Goal: Transaction & Acquisition: Purchase product/service

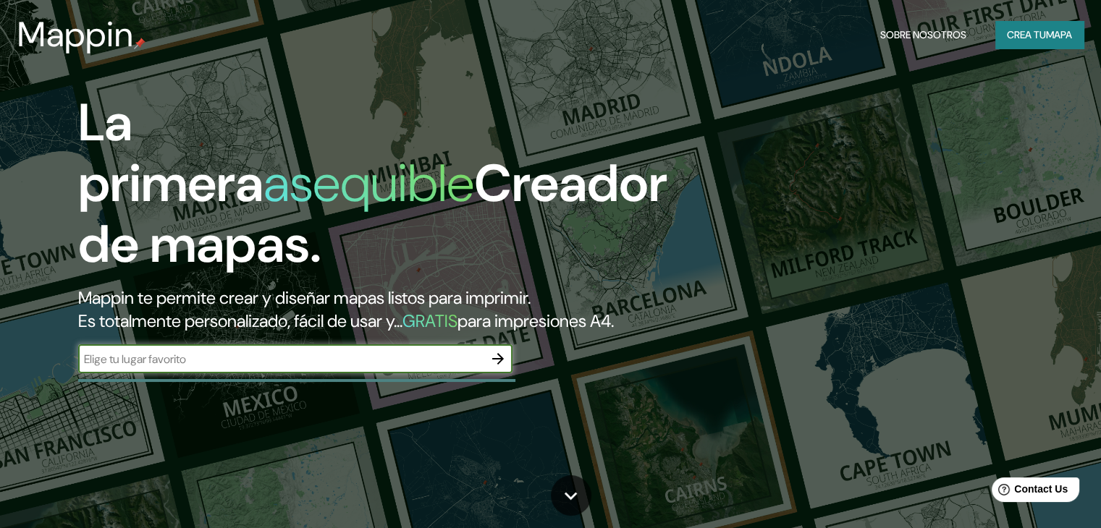
click at [330, 368] on input "text" at bounding box center [280, 359] width 405 height 17
type input "manati atlantico"
click at [492, 368] on icon "button" at bounding box center [497, 358] width 17 height 17
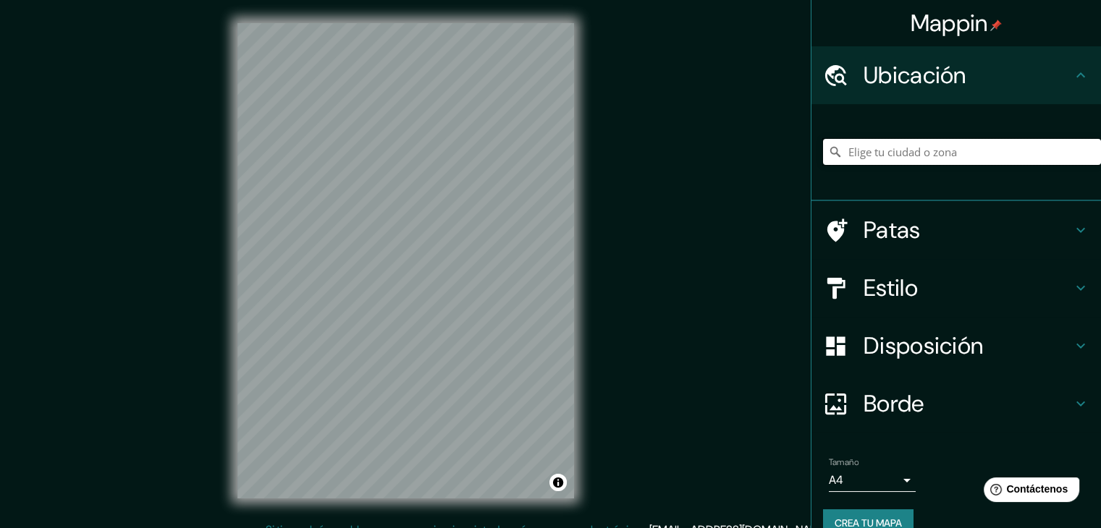
click at [891, 155] on input "Elige tu ciudad o zona" at bounding box center [962, 152] width 278 height 26
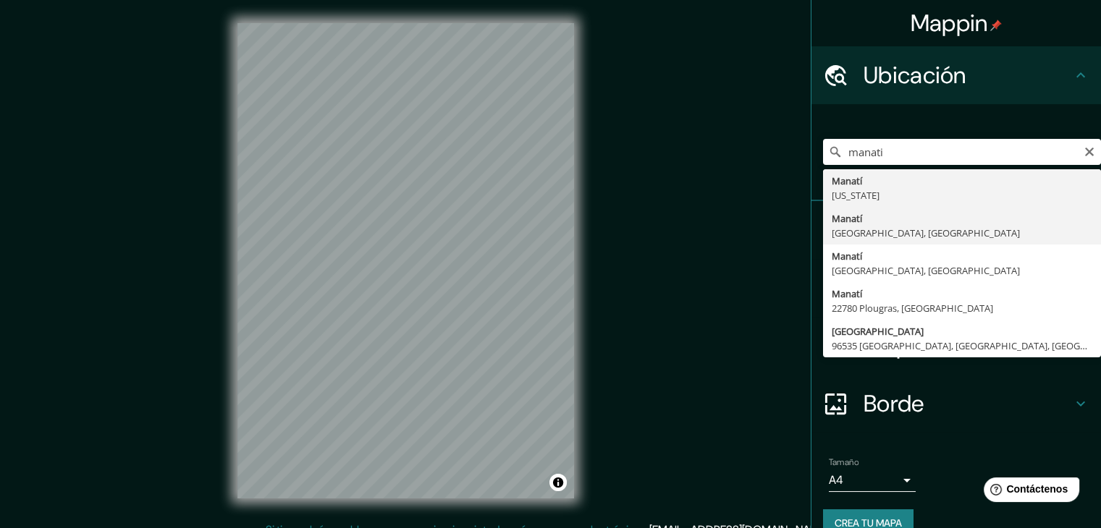
type input "[GEOGRAPHIC_DATA], [GEOGRAPHIC_DATA], [GEOGRAPHIC_DATA]"
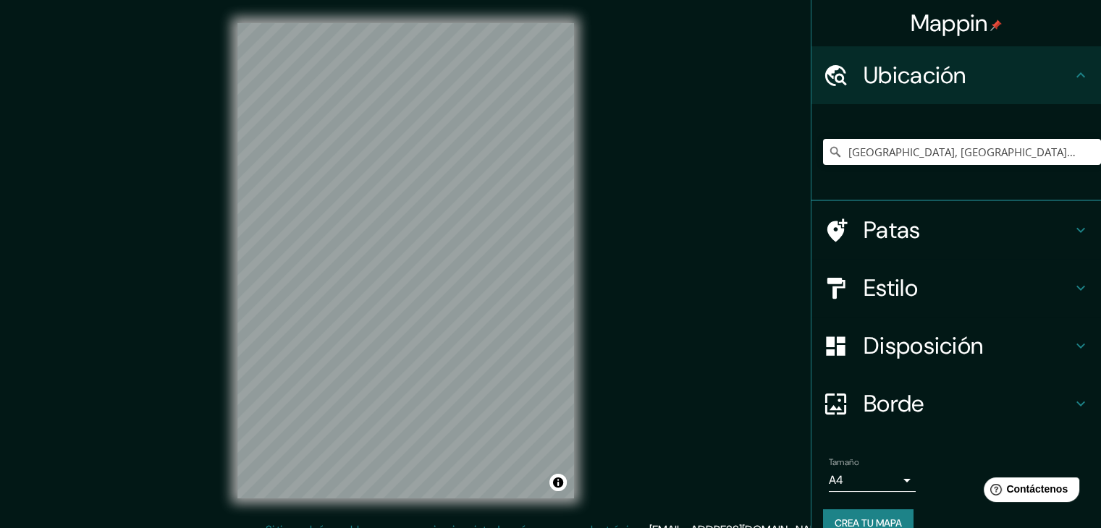
click at [1074, 345] on icon at bounding box center [1080, 345] width 17 height 17
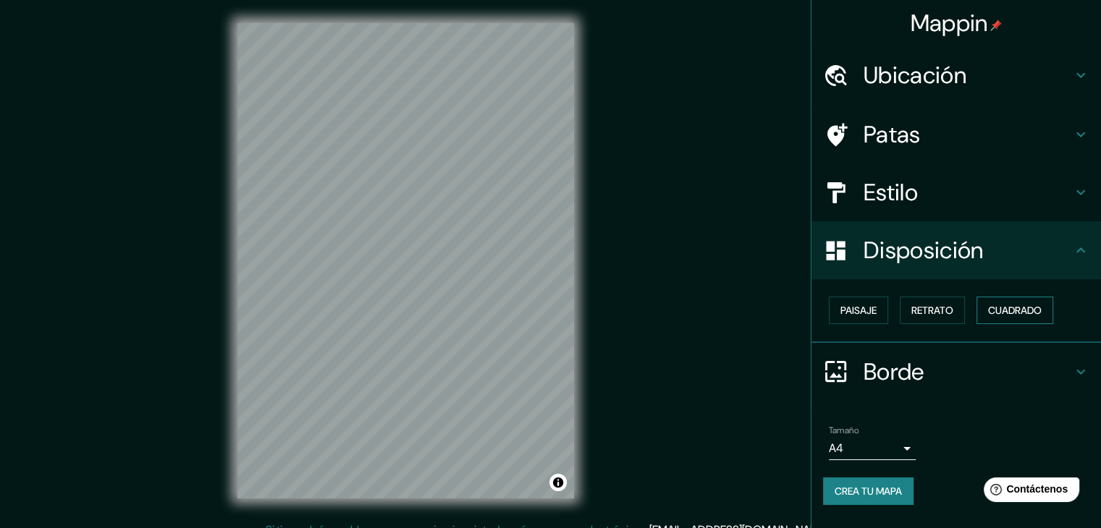
click at [1035, 311] on font "Cuadrado" at bounding box center [1015, 310] width 54 height 13
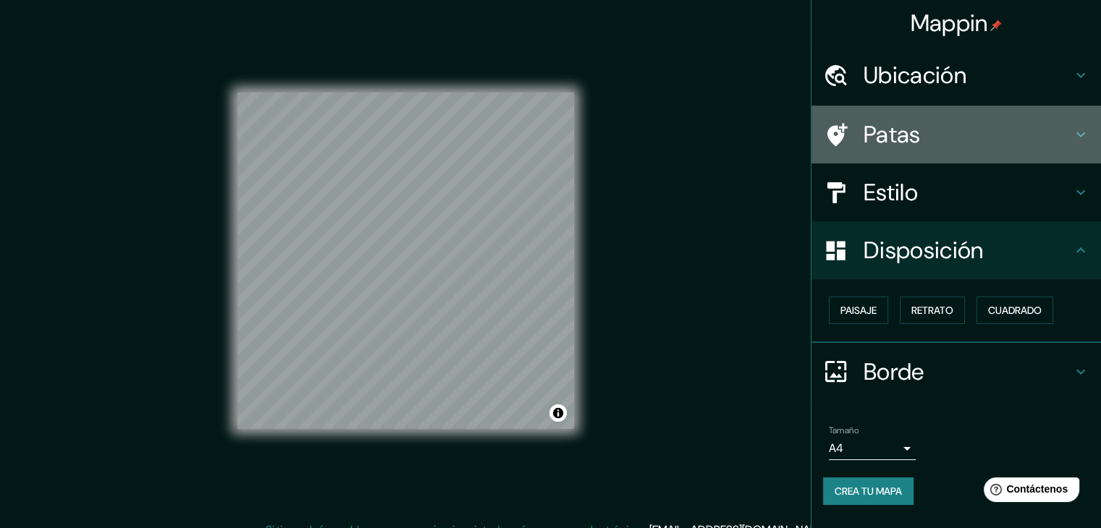
click at [1086, 129] on icon at bounding box center [1080, 134] width 17 height 17
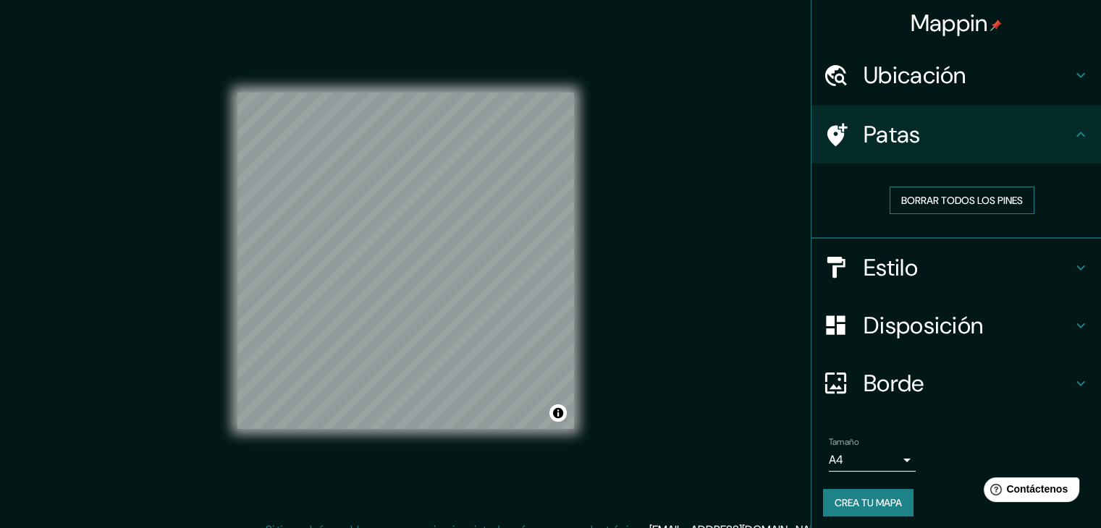
click at [964, 206] on font "Borrar todos los pines" at bounding box center [962, 200] width 122 height 19
click at [964, 206] on font "Borrar todos los pines" at bounding box center [962, 200] width 122 height 13
click at [1073, 137] on icon at bounding box center [1080, 134] width 17 height 17
click at [1072, 264] on icon at bounding box center [1080, 267] width 17 height 17
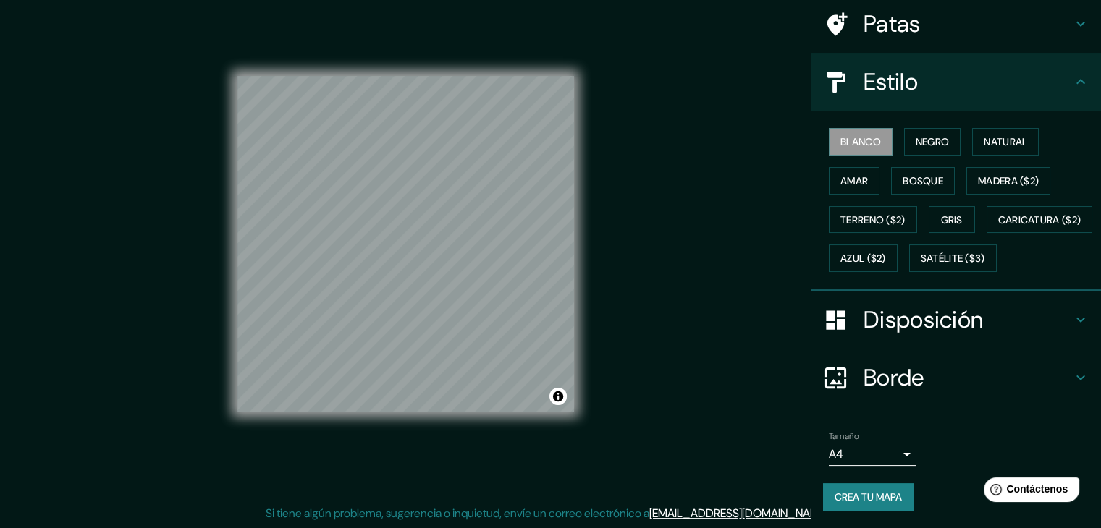
scroll to position [146, 0]
click at [871, 498] on font "Crea tu mapa" at bounding box center [867, 497] width 67 height 13
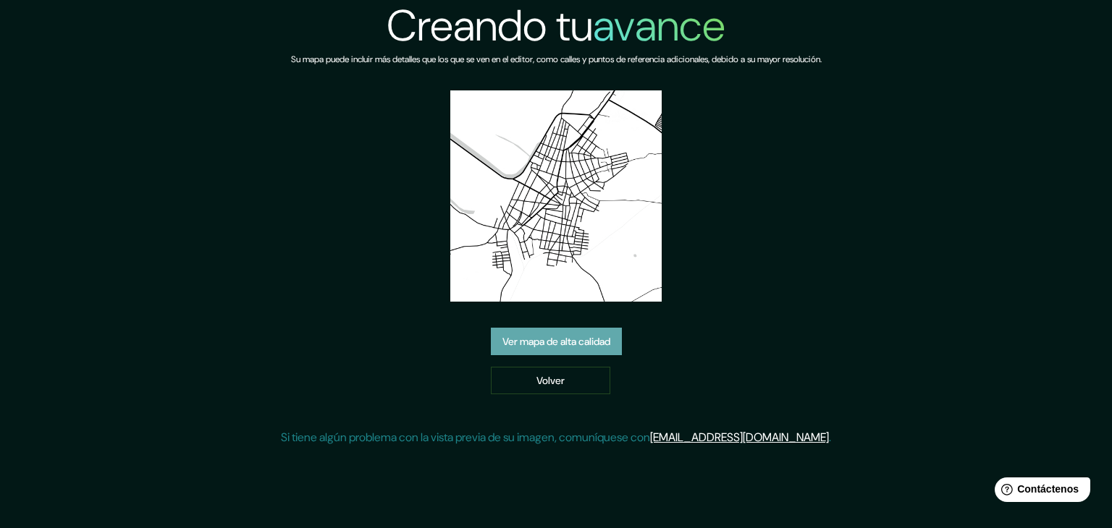
click at [536, 335] on font "Ver mapa de alta calidad" at bounding box center [556, 341] width 108 height 13
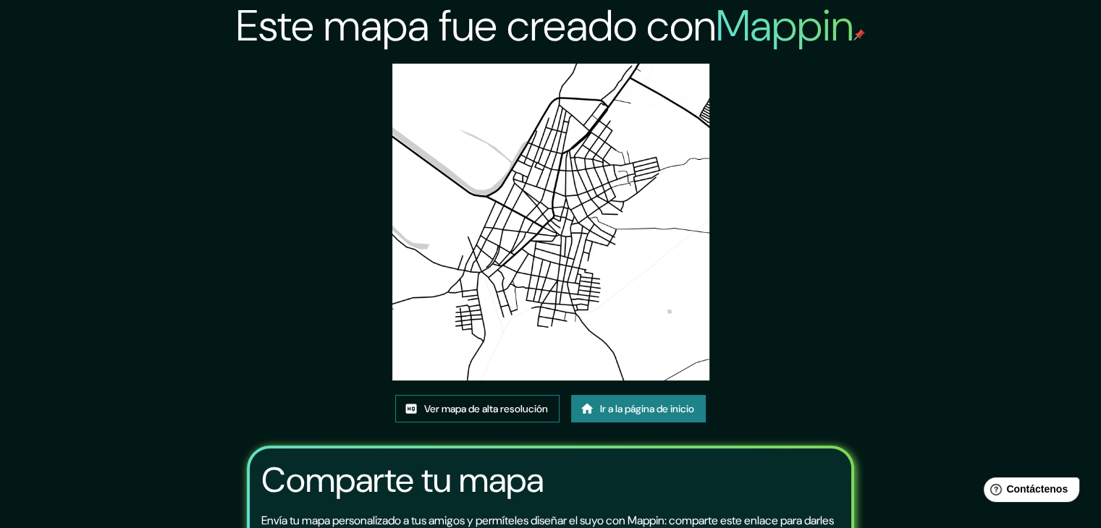
click at [531, 412] on font "Ver mapa de alta resolución" at bounding box center [486, 408] width 124 height 13
